Goal: Task Accomplishment & Management: Complete application form

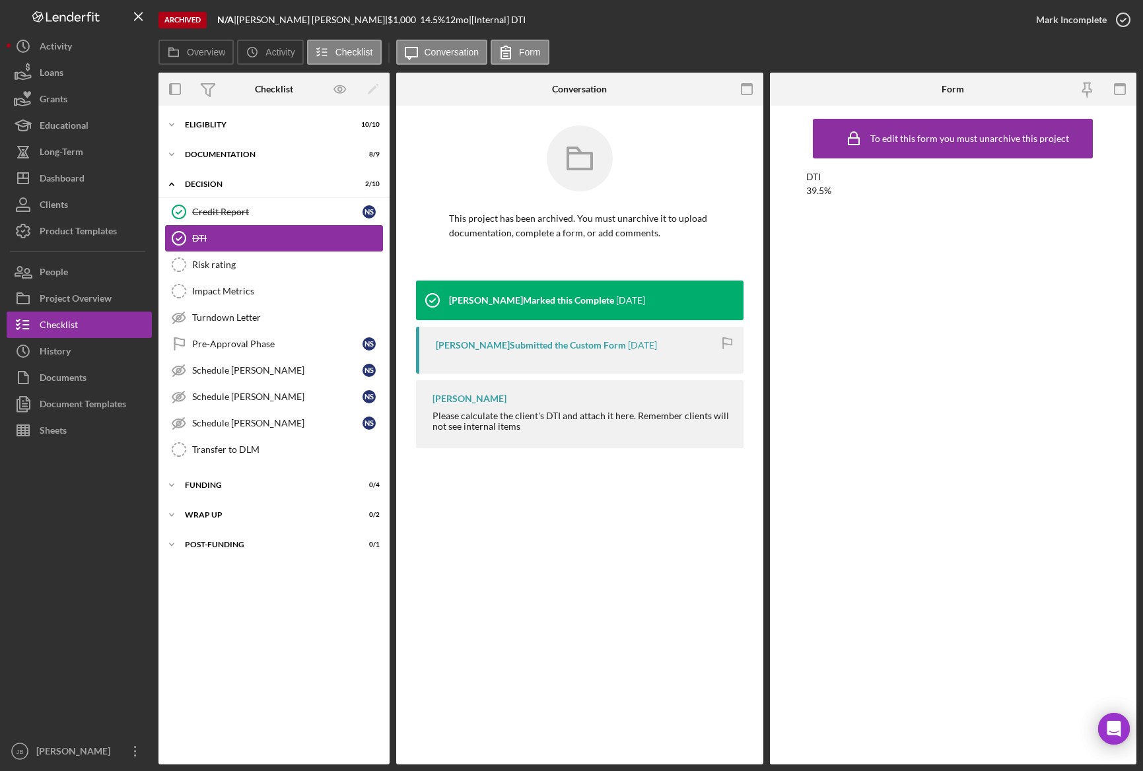
click at [280, 242] on div "DTI" at bounding box center [287, 238] width 190 height 11
click at [259, 127] on div "Eligiblity" at bounding box center [279, 125] width 188 height 8
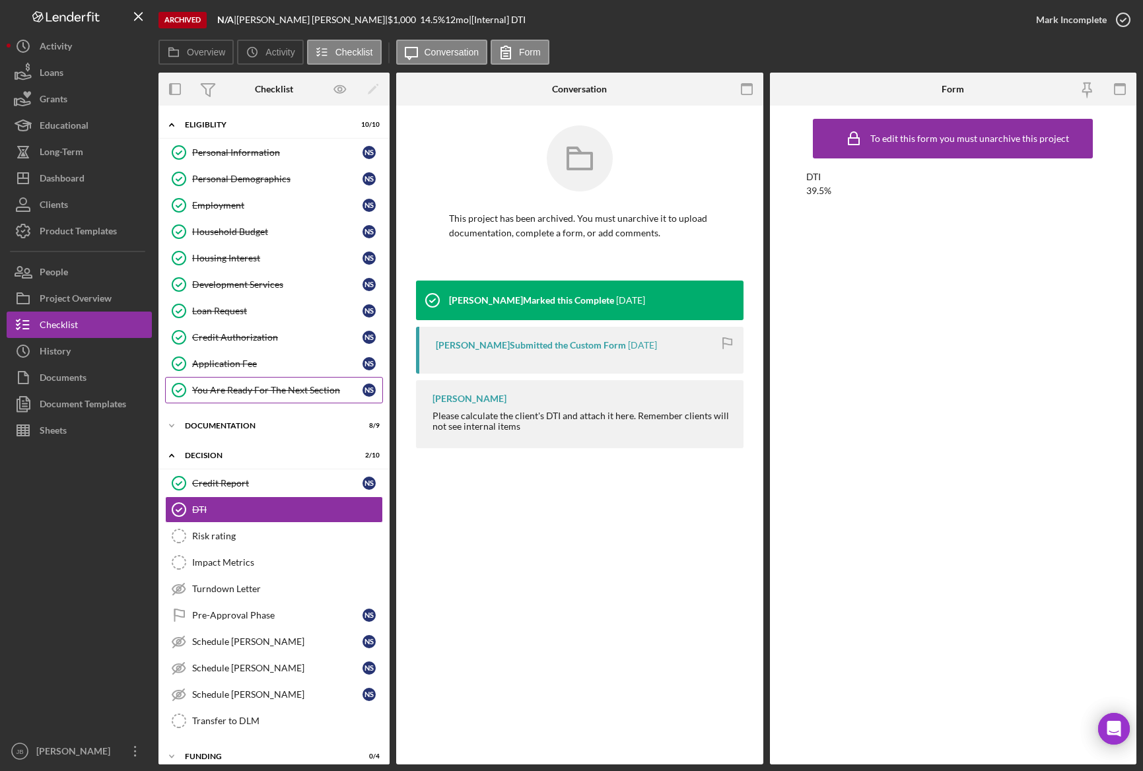
click at [276, 401] on link "You Are Ready For The Next Section You Are Ready For The Next Section N S" at bounding box center [274, 390] width 218 height 26
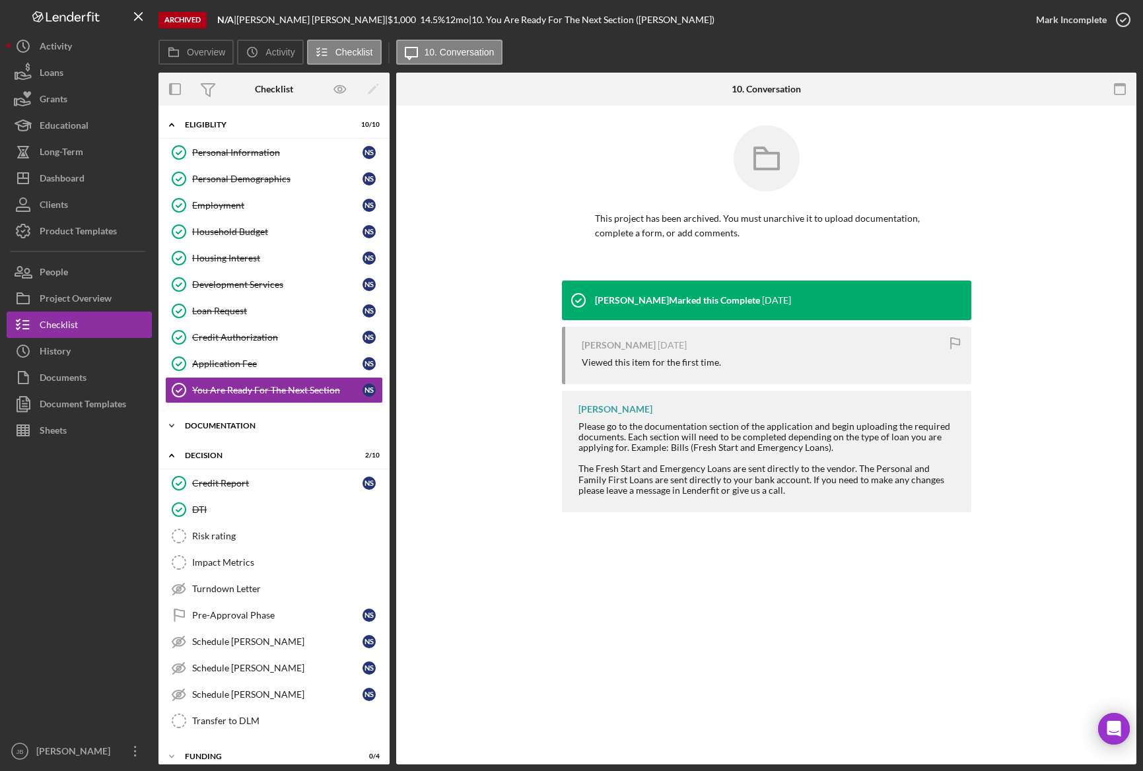
click at [316, 428] on div "Documentation" at bounding box center [279, 426] width 188 height 8
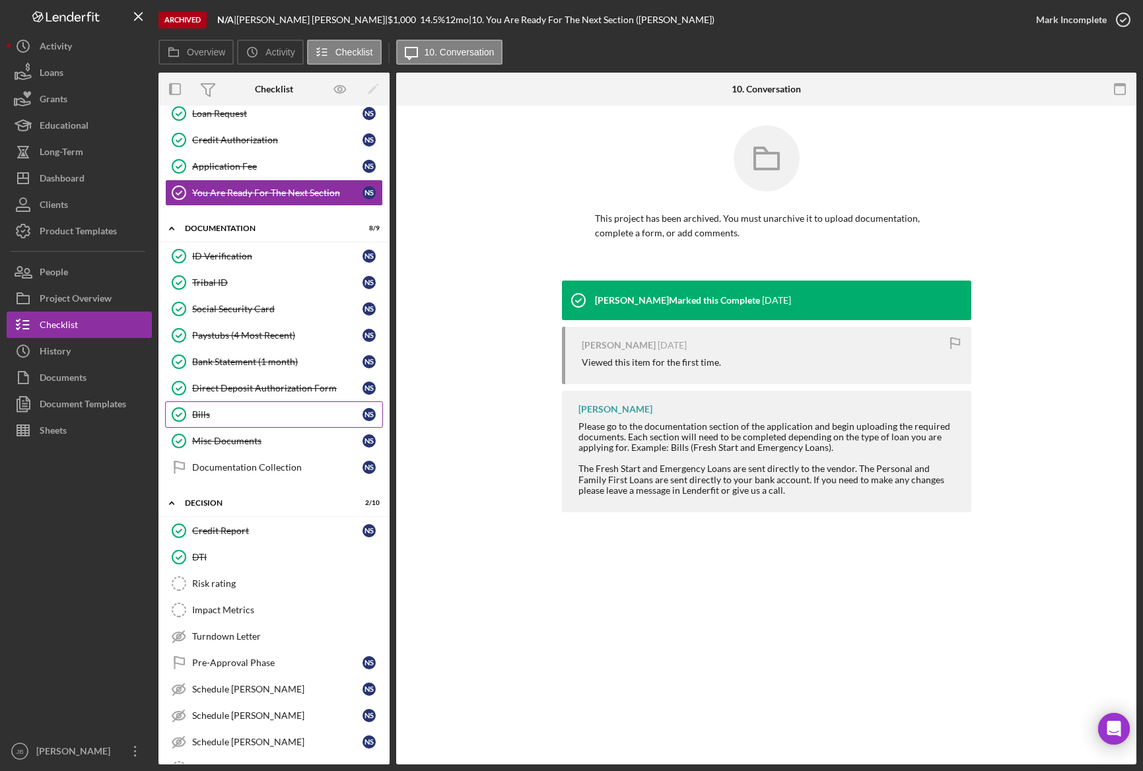
scroll to position [198, 0]
click at [290, 253] on div "ID Verification" at bounding box center [277, 255] width 170 height 11
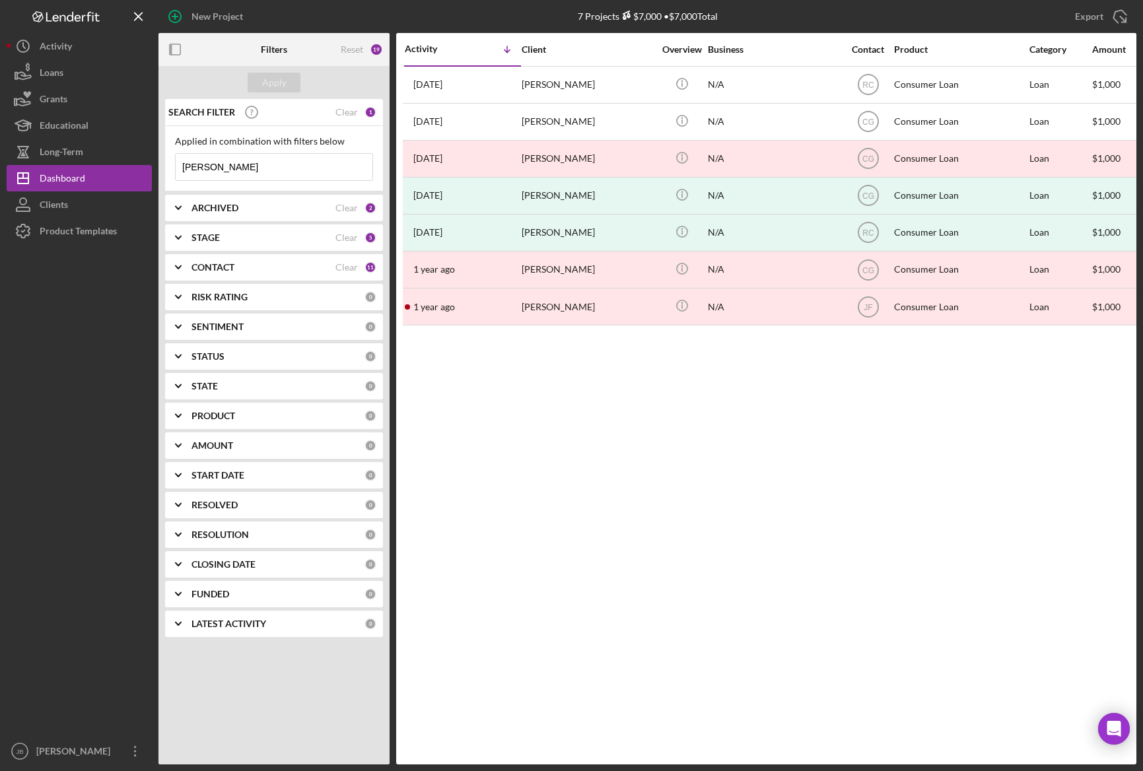
click at [297, 164] on input "[PERSON_NAME]" at bounding box center [274, 167] width 197 height 26
click at [362, 13] on div "New Project" at bounding box center [321, 16] width 326 height 33
